Goal: Task Accomplishment & Management: Complete application form

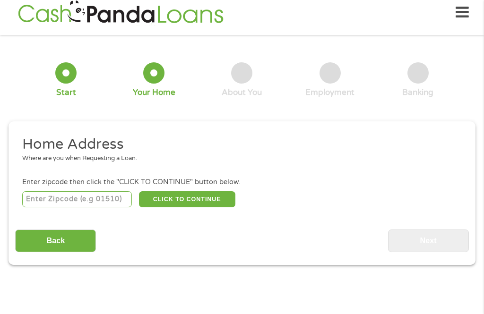
scroll to position [10, 0]
click at [102, 196] on input "number" at bounding box center [77, 199] width 110 height 16
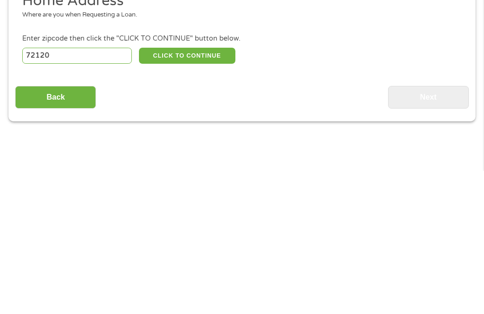
type input "72120"
click at [203, 191] on button "CLICK TO CONTINUE" at bounding box center [187, 199] width 96 height 16
type input "72120"
type input "Sherwood"
select select "[US_STATE]"
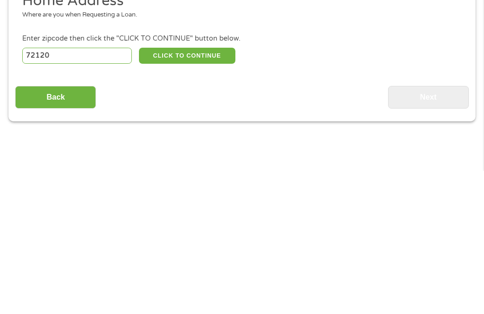
scroll to position [153, 0]
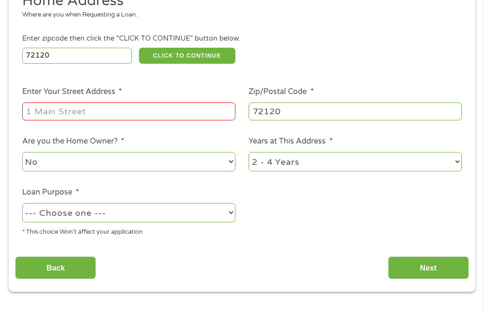
click at [144, 120] on input "Enter Your Street Address *" at bounding box center [128, 111] width 213 height 18
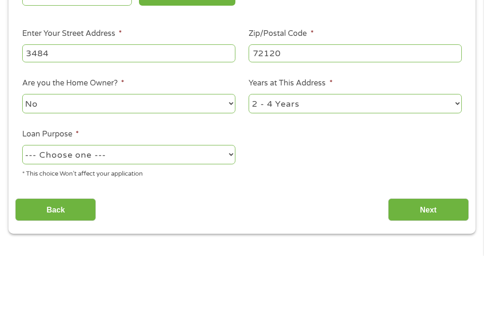
type input "Apt. 8403"
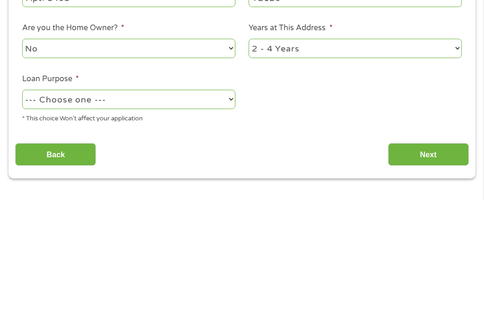
click at [223, 204] on select "--- Choose one --- Pay Bills Debt Consolidation Home Improvement Major Purchase…" at bounding box center [128, 213] width 213 height 19
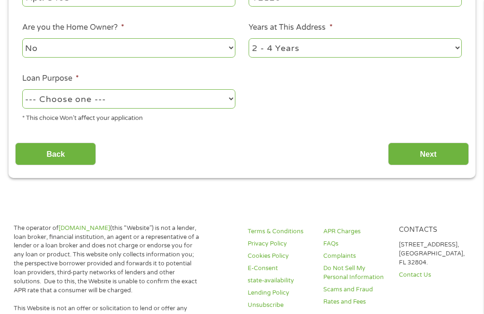
select select "paybills"
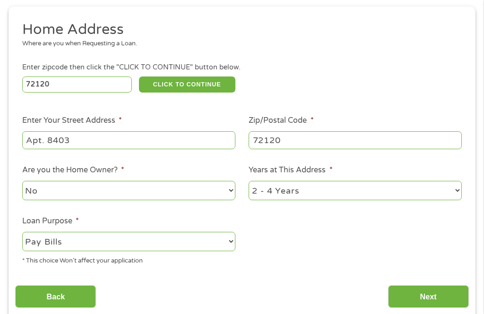
scroll to position [122, 0]
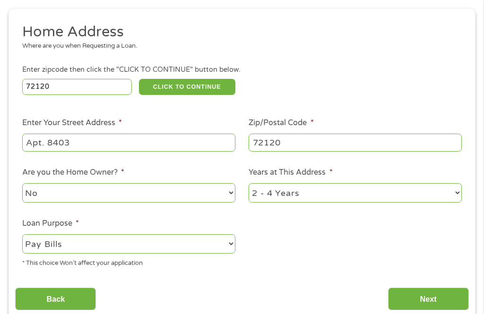
click at [106, 152] on input "Apt. 8403" at bounding box center [128, 143] width 213 height 18
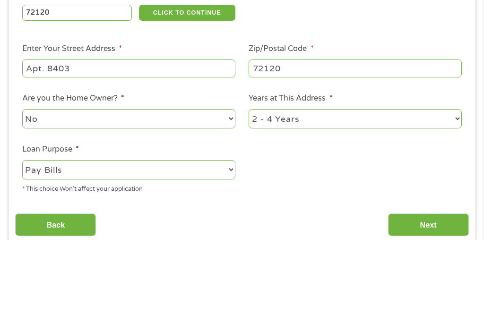
click at [91, 134] on input "Apt. 8403" at bounding box center [128, 143] width 213 height 18
type input "A"
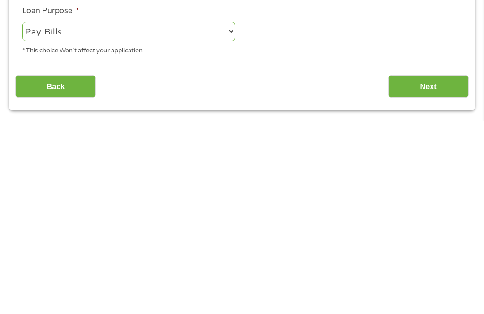
type input "3484 [PERSON_NAME] ave apt. 8403"
click at [436, 268] on input "Next" at bounding box center [428, 279] width 81 height 23
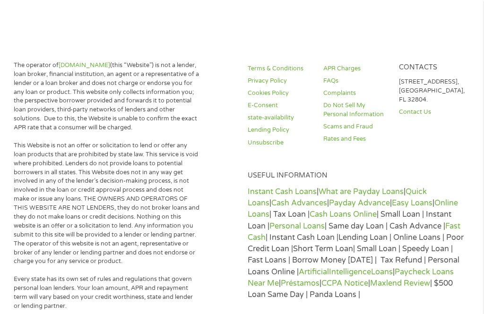
scroll to position [10, 0]
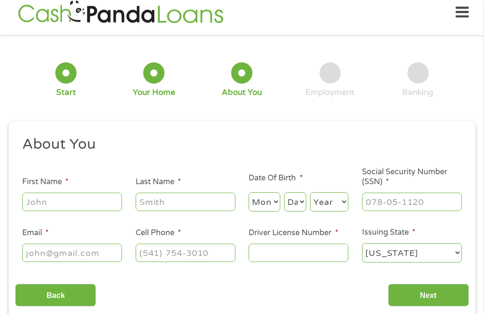
click at [79, 201] on input "First Name *" at bounding box center [72, 202] width 100 height 18
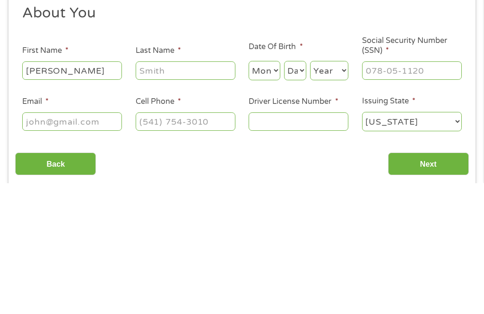
type input "[PERSON_NAME]"
click at [199, 193] on input "Last Name *" at bounding box center [186, 202] width 100 height 18
type input "[PERSON_NAME]"
click at [271, 192] on select "Month 1 2 3 4 5 6 7 8 9 10 11 12" at bounding box center [263, 201] width 31 height 19
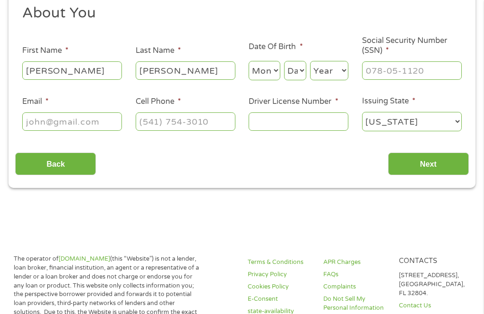
select select "11"
click at [300, 74] on select "Day 1 2 3 4 5 6 7 8 9 10 11 12 13 14 15 16 17 18 19 20 21 22 23 24 25 26 27 28 …" at bounding box center [295, 70] width 22 height 19
select select "28"
click at [341, 79] on select "Year [DATE] 2006 2005 2004 2003 2002 2001 2000 1999 1998 1997 1996 1995 1994 19…" at bounding box center [329, 70] width 38 height 19
select select "1971"
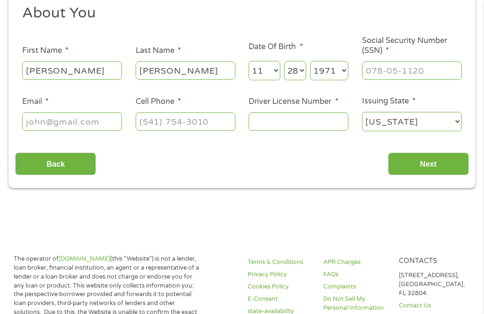
click at [407, 68] on input "Social Security Number (SSN) *" at bounding box center [412, 70] width 100 height 18
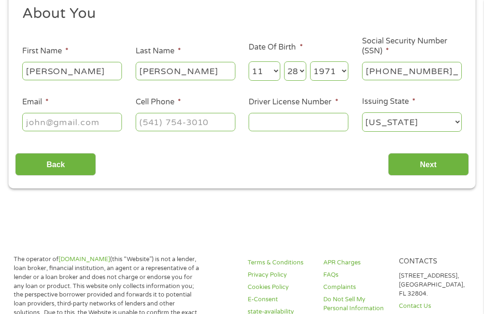
type input "432-37-1470"
click at [75, 130] on input "Email *" at bounding box center [72, 122] width 100 height 18
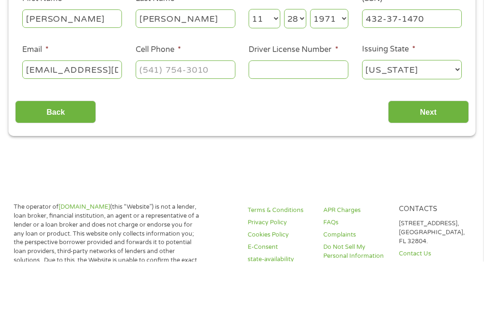
type input "[EMAIL_ADDRESS][DOMAIN_NAME]"
click at [190, 113] on input "Cell Phone *" at bounding box center [186, 122] width 100 height 18
type input "[PHONE_NUMBER]"
click at [309, 113] on input "Driver License Number *" at bounding box center [298, 122] width 100 height 18
type input "900050041"
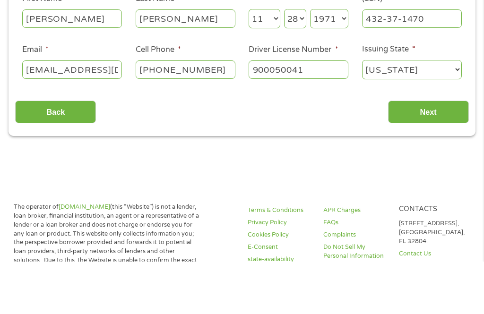
click at [436, 153] on input "Next" at bounding box center [428, 164] width 81 height 23
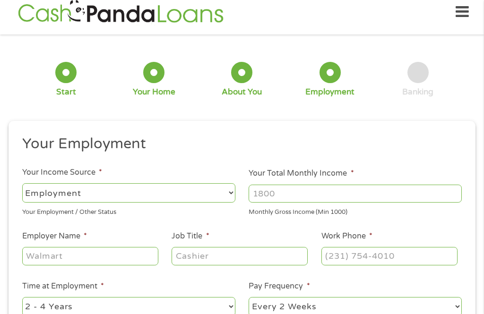
scroll to position [10, 0]
click at [228, 196] on select "--- Choose one --- Employment [DEMOGRAPHIC_DATA] Benefits" at bounding box center [128, 193] width 213 height 19
click at [229, 198] on select "--- Choose one --- Employment [DEMOGRAPHIC_DATA] Benefits" at bounding box center [128, 193] width 213 height 19
select select "fullTime"
click at [356, 196] on input "Your Total Monthly Income *" at bounding box center [354, 194] width 213 height 18
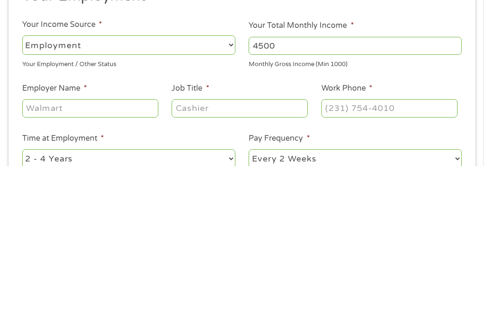
type input "4500"
click at [115, 247] on input "Employer Name *" at bounding box center [90, 256] width 136 height 18
type input "Accountabilit"
click at [242, 247] on input "Job Title *" at bounding box center [239, 256] width 136 height 18
type input "Noc"
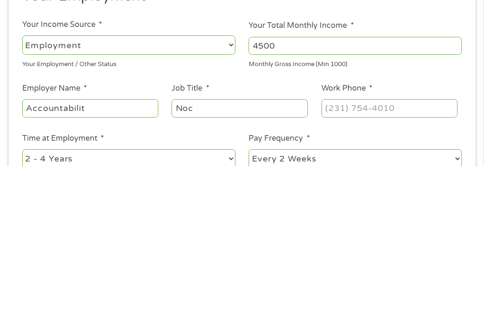
click at [376, 247] on input "Work Phone *" at bounding box center [389, 256] width 136 height 18
type input "[PHONE_NUMBER]"
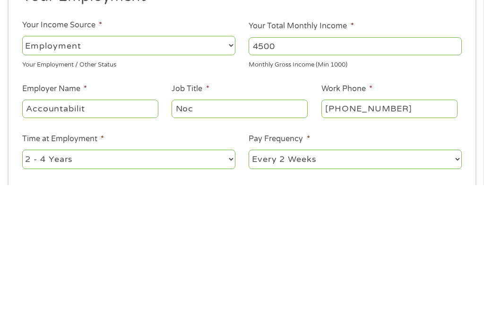
scroll to position [29, 0]
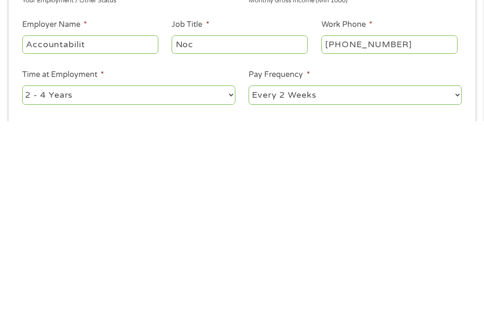
click at [221, 278] on select "--- Choose one --- 1 Year or less 1 - 2 Years 2 - 4 Years Over 4 Years" at bounding box center [128, 287] width 213 height 19
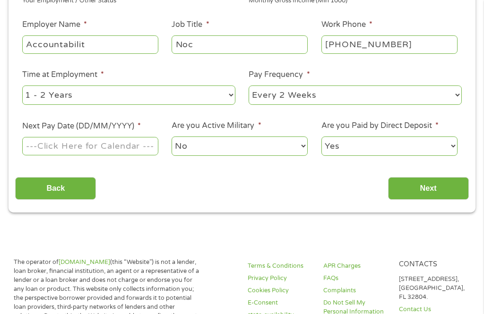
click at [157, 105] on select "--- Choose one --- 1 Year or less 1 - 2 Years 2 - 4 Years Over 4 Years" at bounding box center [128, 94] width 213 height 19
select select "60months"
click at [400, 105] on select "--- Choose one --- Every 2 Weeks Every Week Monthly Semi-Monthly" at bounding box center [354, 94] width 213 height 19
select select "semimonthly"
click at [119, 155] on input "Next Pay Date (DD/MM/YYYY) *" at bounding box center [90, 146] width 136 height 18
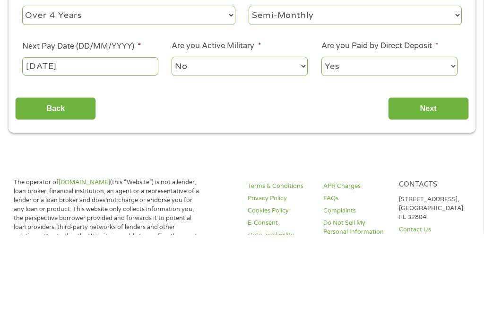
type input "[DATE]"
click at [279, 136] on select "No Yes" at bounding box center [239, 145] width 136 height 19
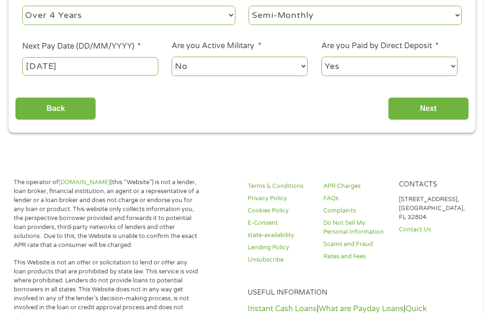
click at [434, 119] on input "Next" at bounding box center [428, 108] width 81 height 23
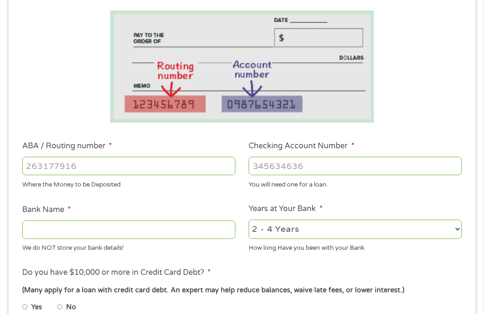
scroll to position [177, 0]
click at [166, 170] on input "ABA / Routing number *" at bounding box center [128, 166] width 213 height 18
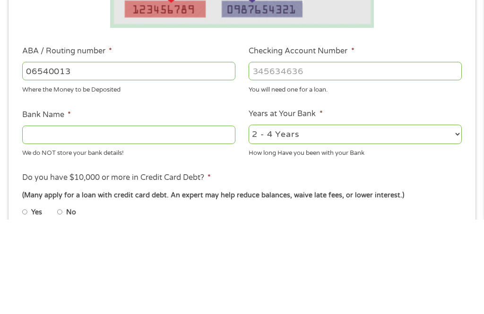
type input "065400137"
type input "JPMORGAN CHASE BANK NA"
type input "065400137"
click at [324, 157] on input "Checking Account Number *" at bounding box center [354, 166] width 213 height 18
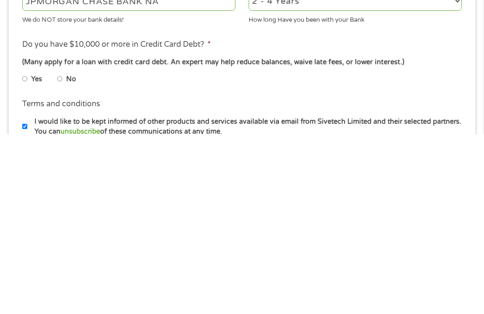
scroll to position [225, 0]
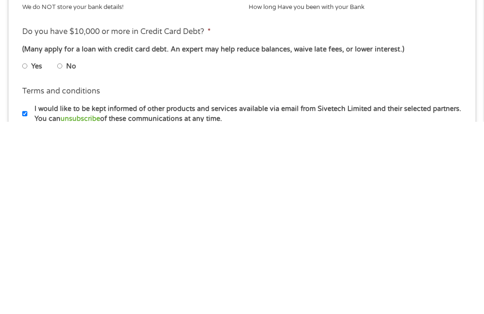
type input "881331034"
click at [63, 251] on input "No" at bounding box center [60, 258] width 6 height 15
radio input "true"
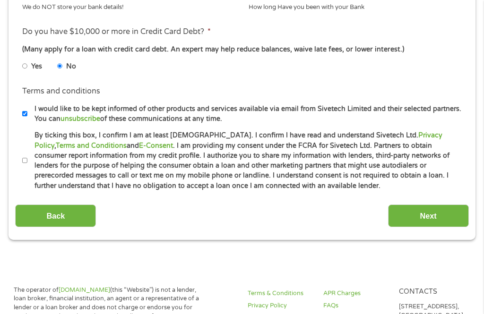
click at [25, 168] on input "By ticking this box, I confirm I am at least [DEMOGRAPHIC_DATA]. I confirm I ha…" at bounding box center [25, 160] width 6 height 15
checkbox input "true"
click at [412, 228] on input "Next" at bounding box center [428, 215] width 81 height 23
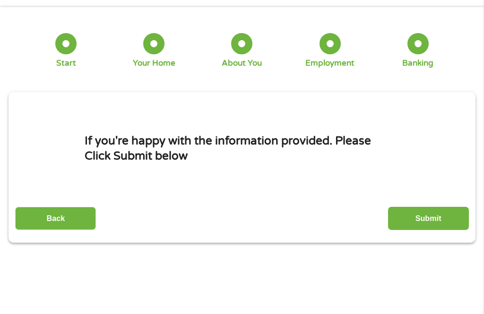
scroll to position [10, 0]
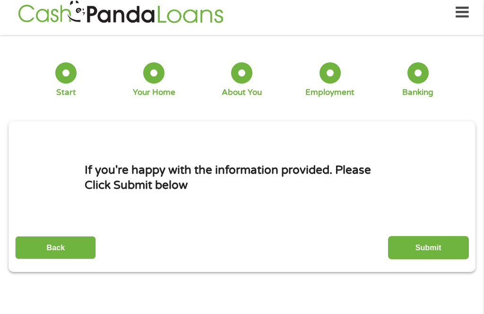
click at [423, 254] on input "Submit" at bounding box center [428, 247] width 81 height 23
